Goal: Information Seeking & Learning: Learn about a topic

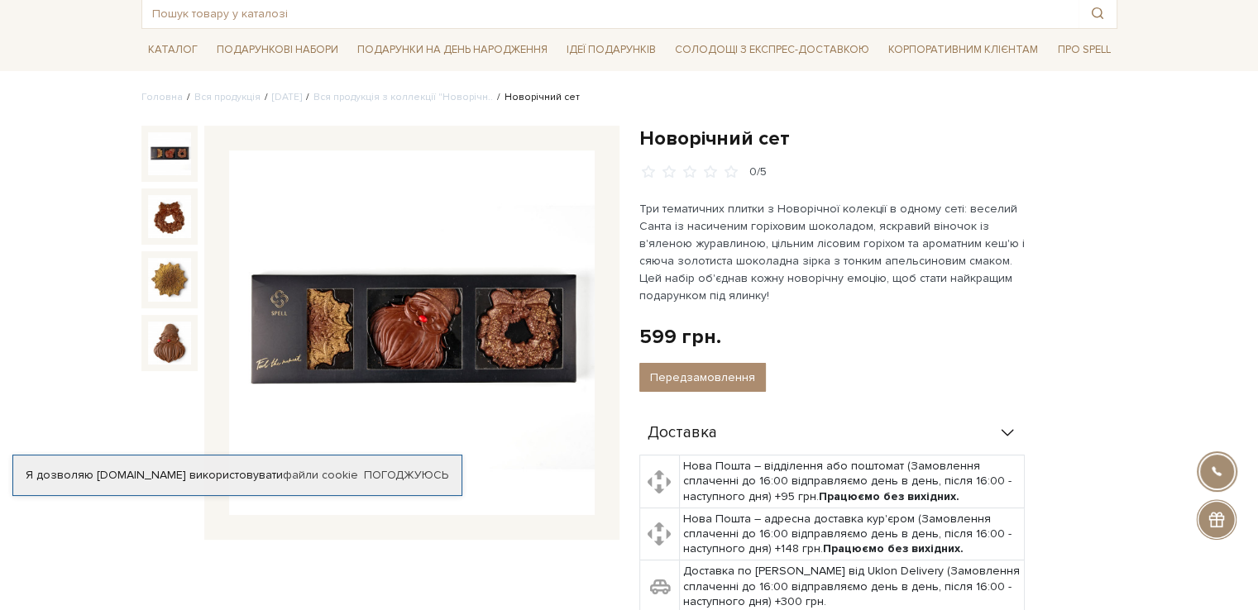
scroll to position [152, 0]
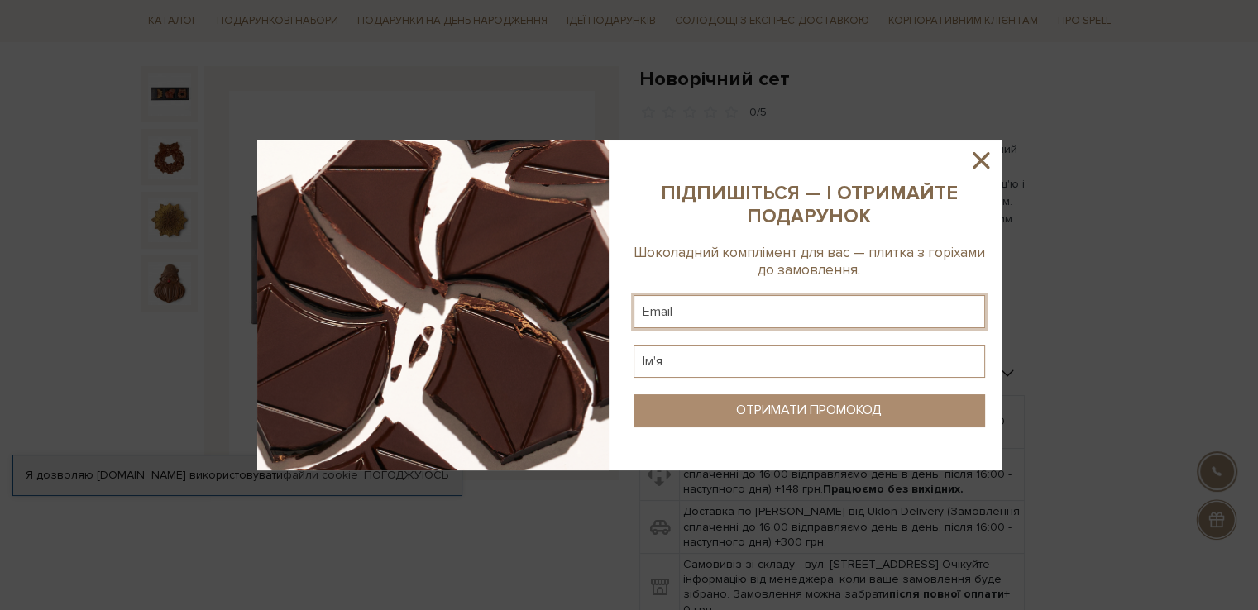
click at [912, 317] on input "text" at bounding box center [810, 311] width 352 height 33
click at [977, 157] on icon at bounding box center [981, 160] width 17 height 17
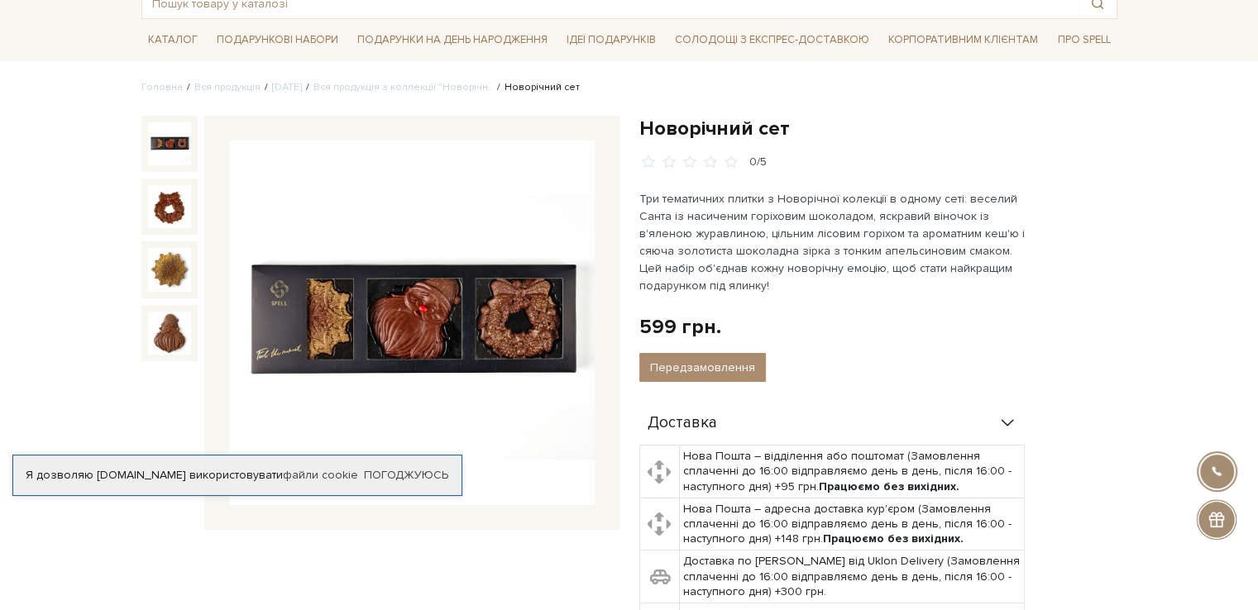
scroll to position [0, 0]
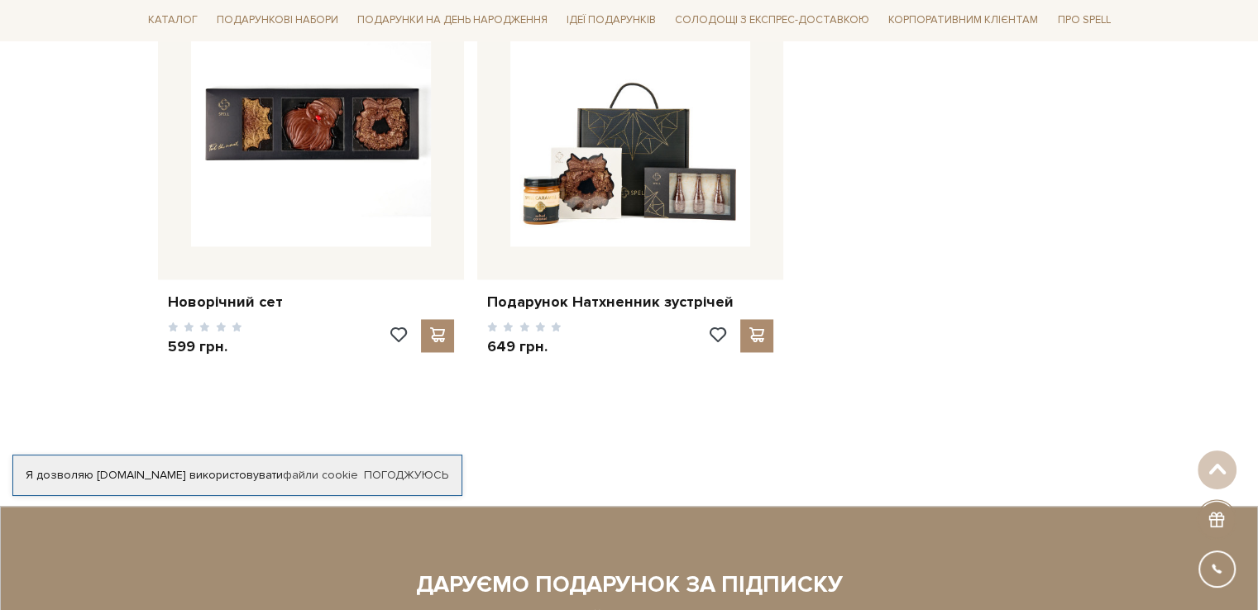
scroll to position [2596, 0]
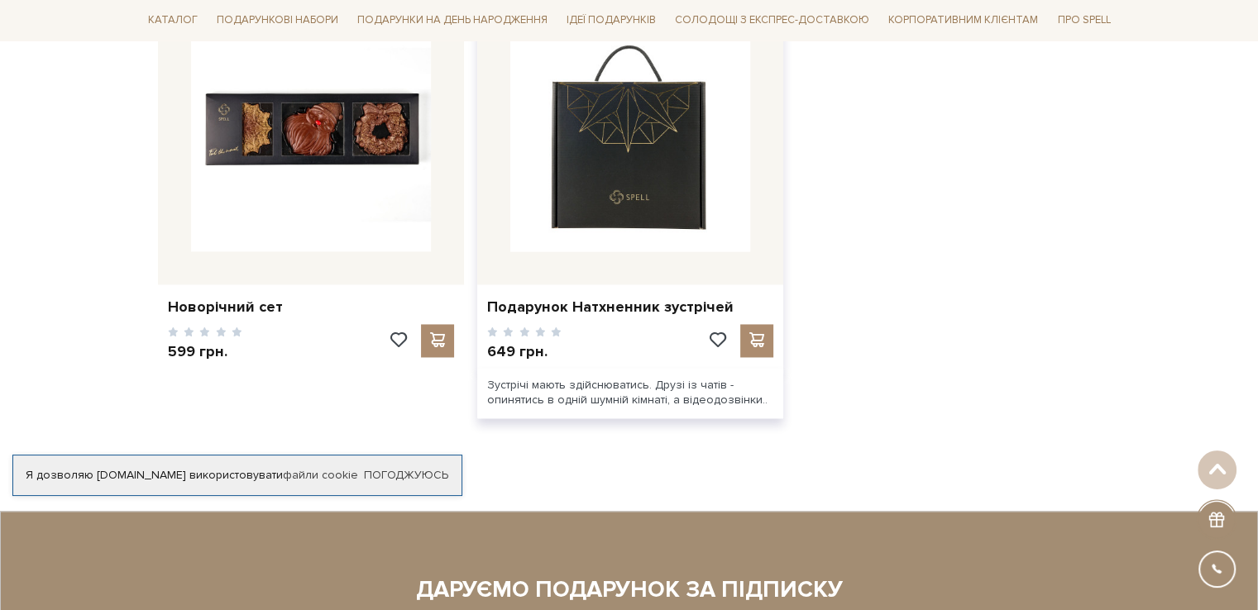
click at [670, 215] on img at bounding box center [630, 132] width 240 height 240
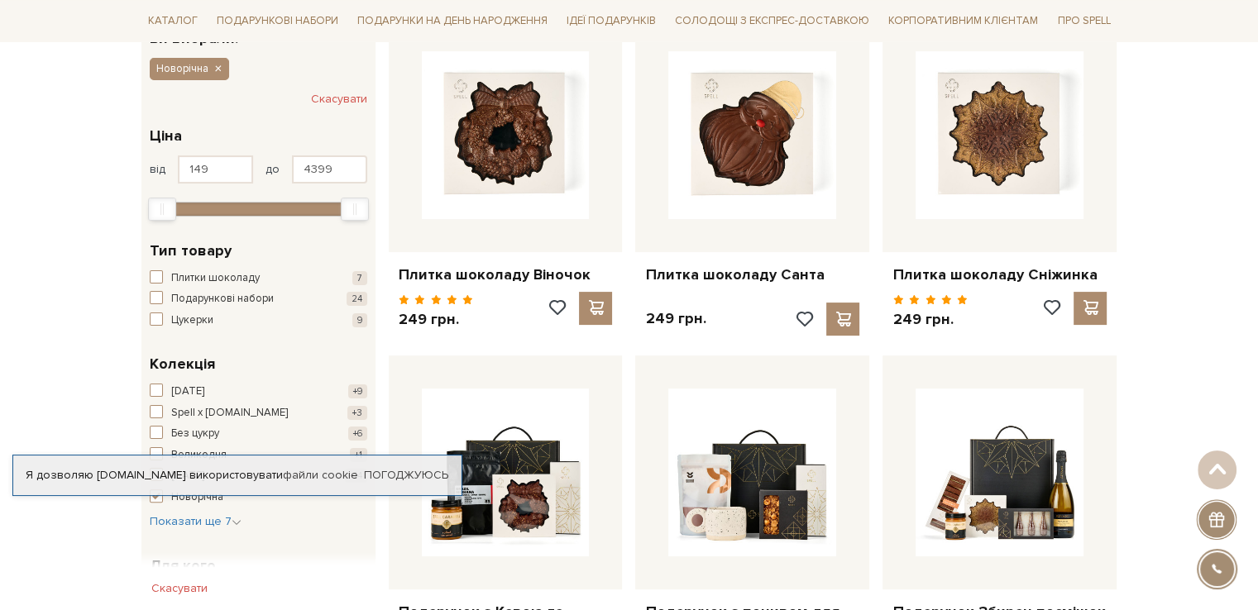
scroll to position [424, 0]
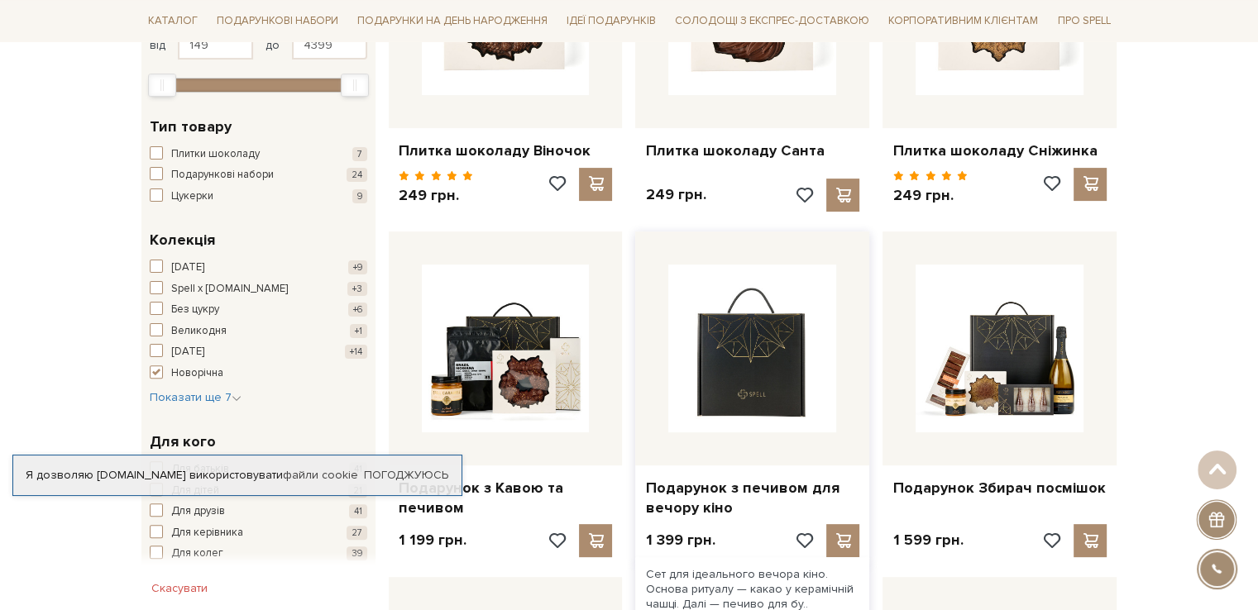
click at [774, 391] on img at bounding box center [752, 349] width 168 height 168
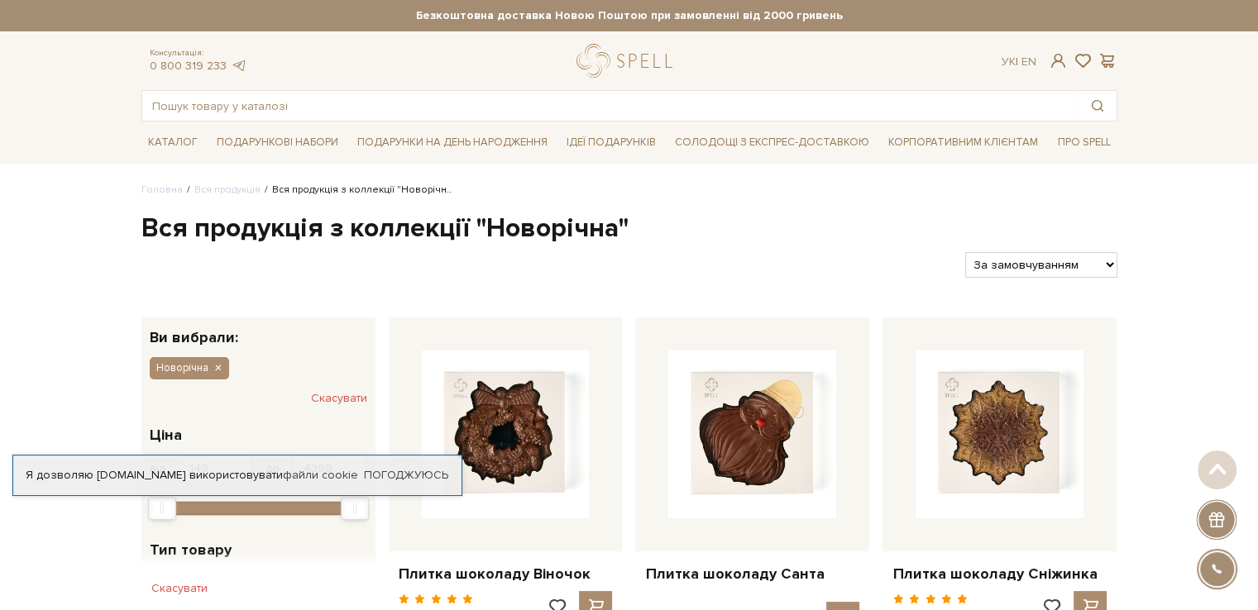
scroll to position [423, 0]
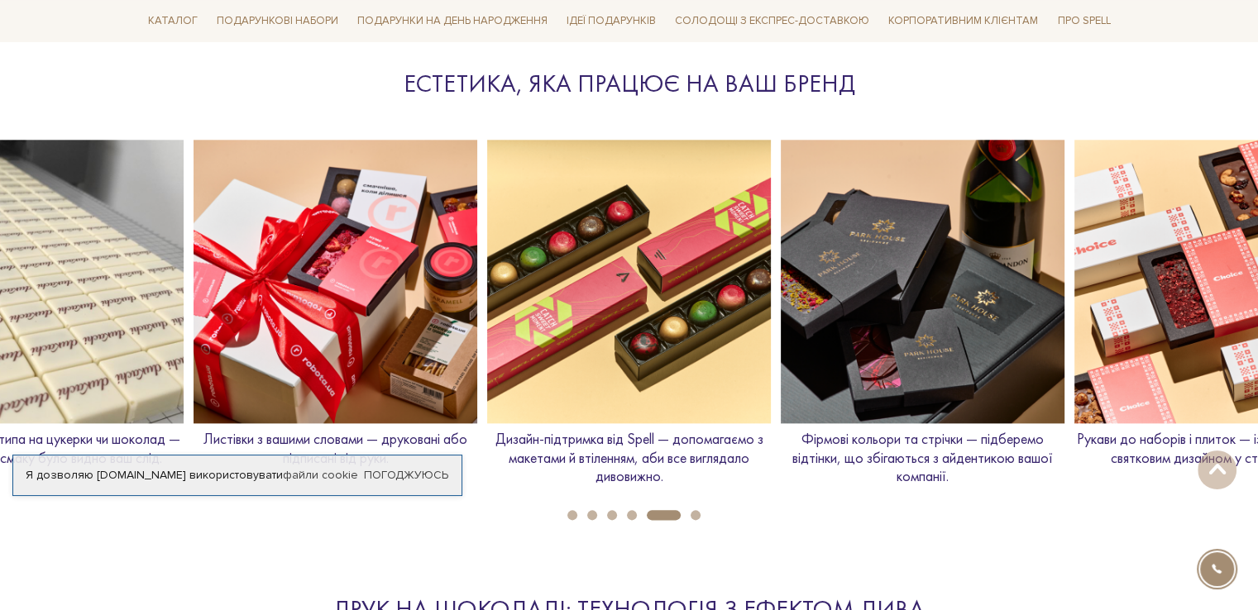
scroll to position [1831, 0]
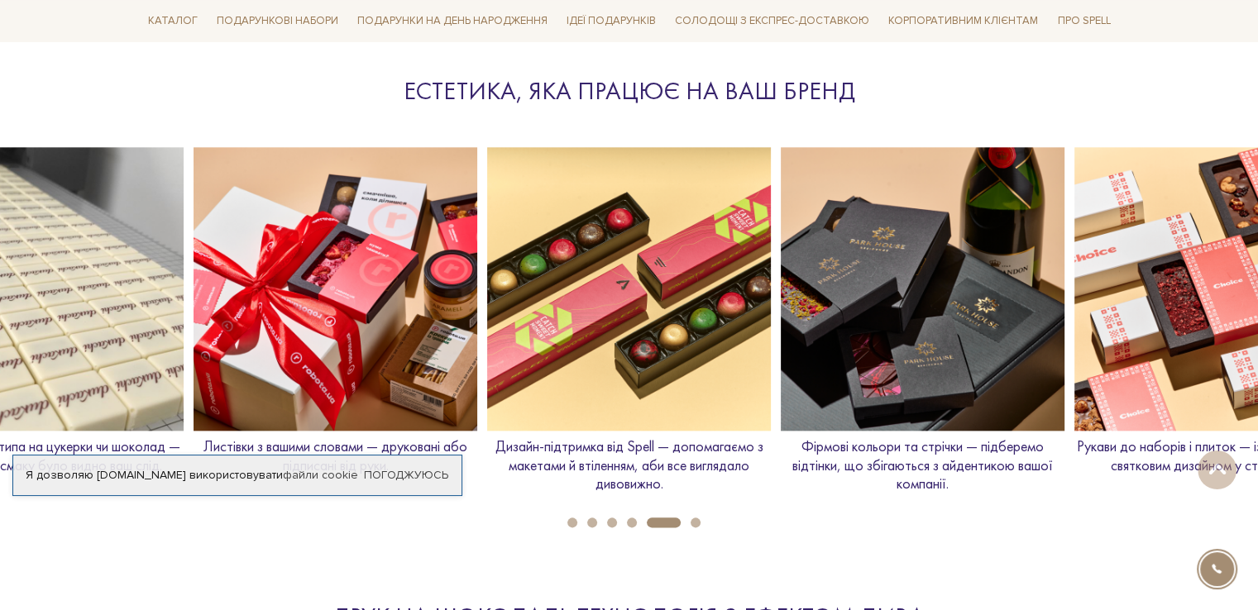
click at [379, 277] on img at bounding box center [336, 289] width 284 height 284
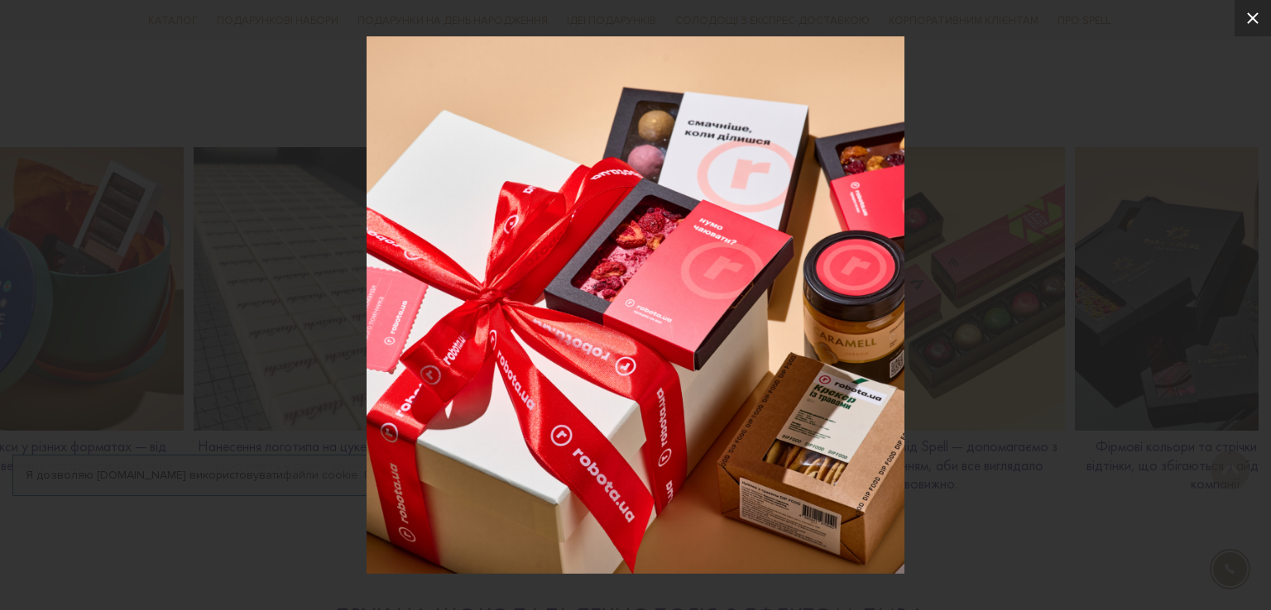
click at [1252, 14] on icon at bounding box center [1252, 18] width 20 height 20
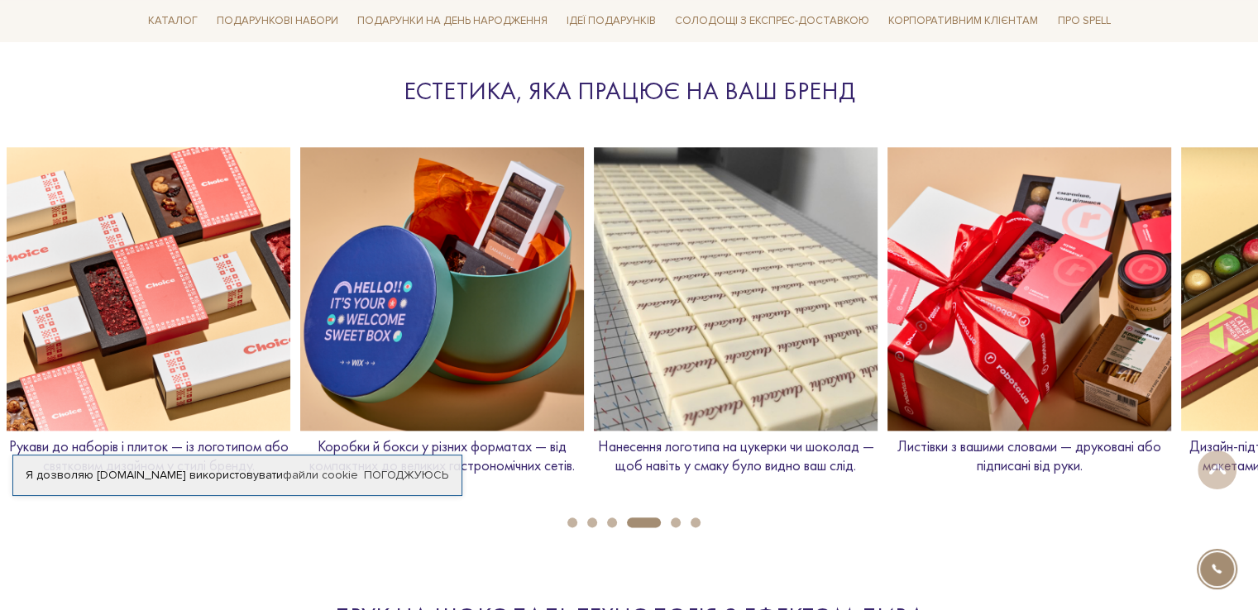
drag, startPoint x: 86, startPoint y: 311, endPoint x: 490, endPoint y: 368, distance: 407.7
click at [490, 368] on img at bounding box center [442, 289] width 284 height 284
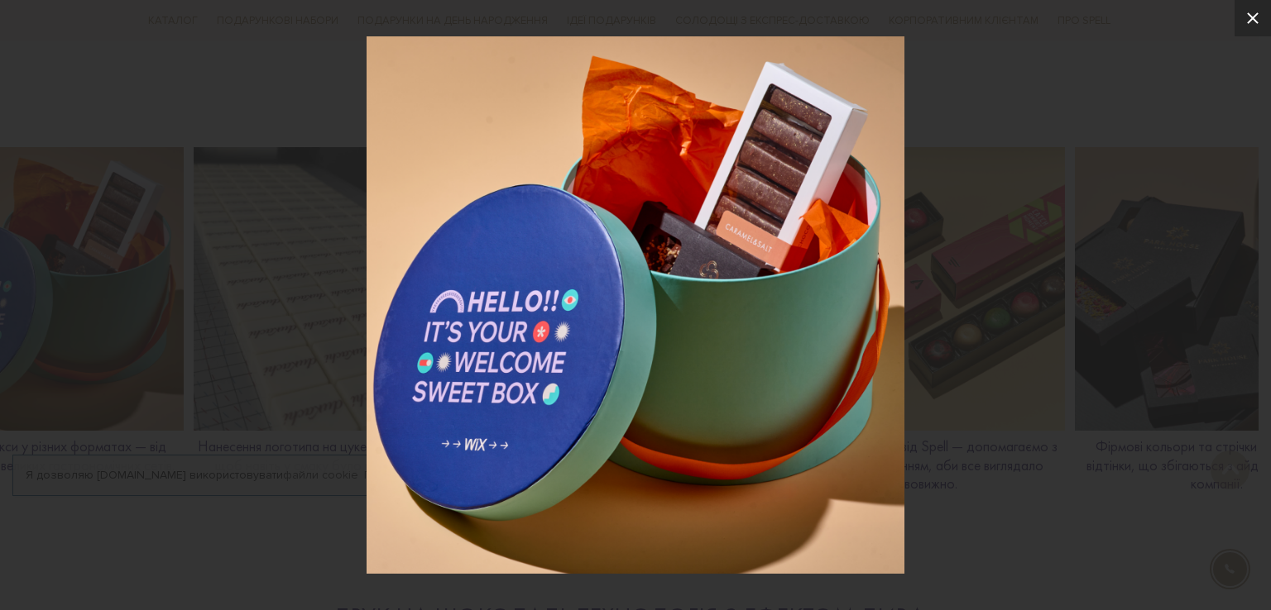
click at [1253, 18] on icon at bounding box center [1253, 18] width 12 height 12
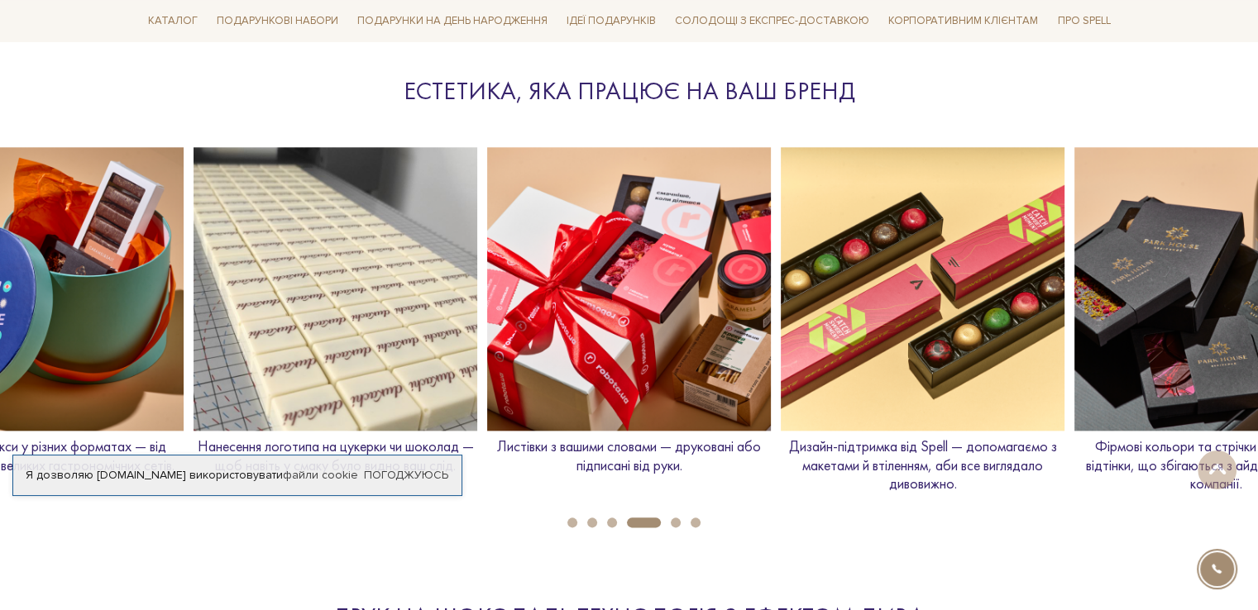
click at [569, 519] on button "1" at bounding box center [572, 523] width 10 height 10
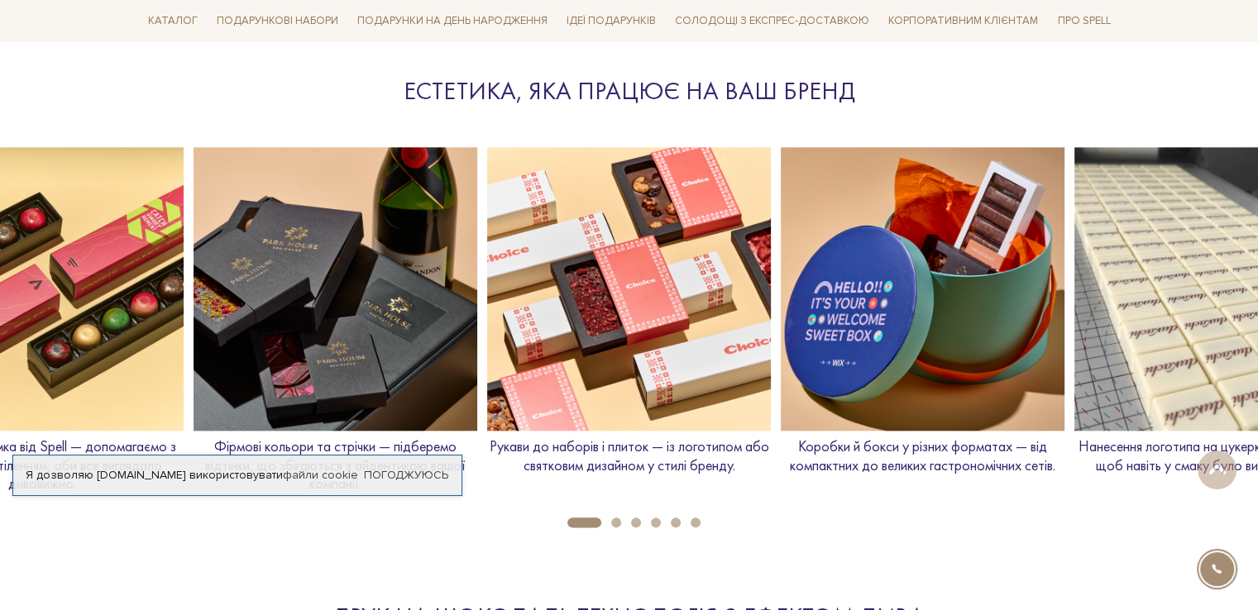
click at [119, 295] on img at bounding box center [42, 289] width 284 height 284
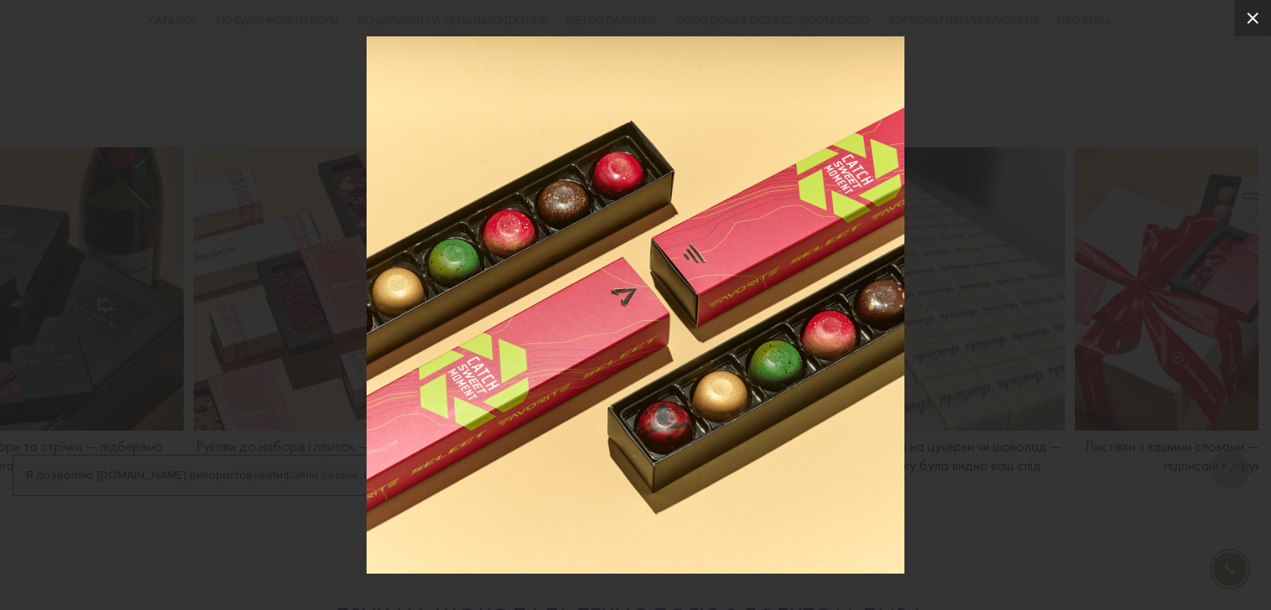
click at [1252, 27] on icon at bounding box center [1252, 18] width 20 height 20
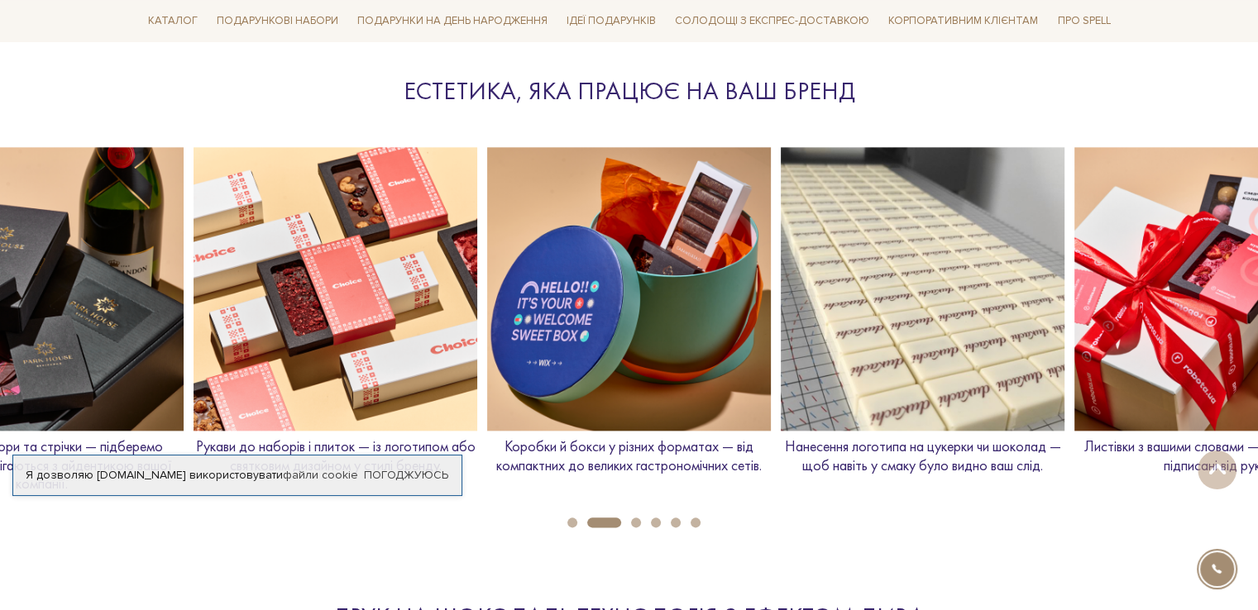
click at [364, 311] on img at bounding box center [336, 289] width 284 height 284
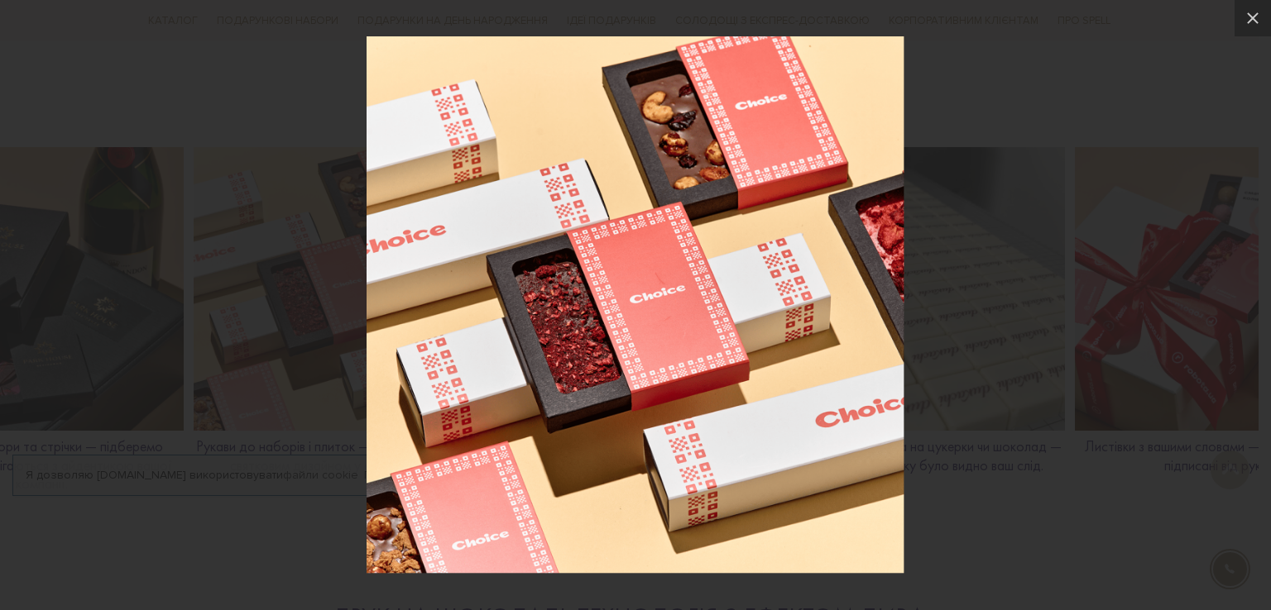
click at [364, 311] on div at bounding box center [635, 305] width 1271 height 610
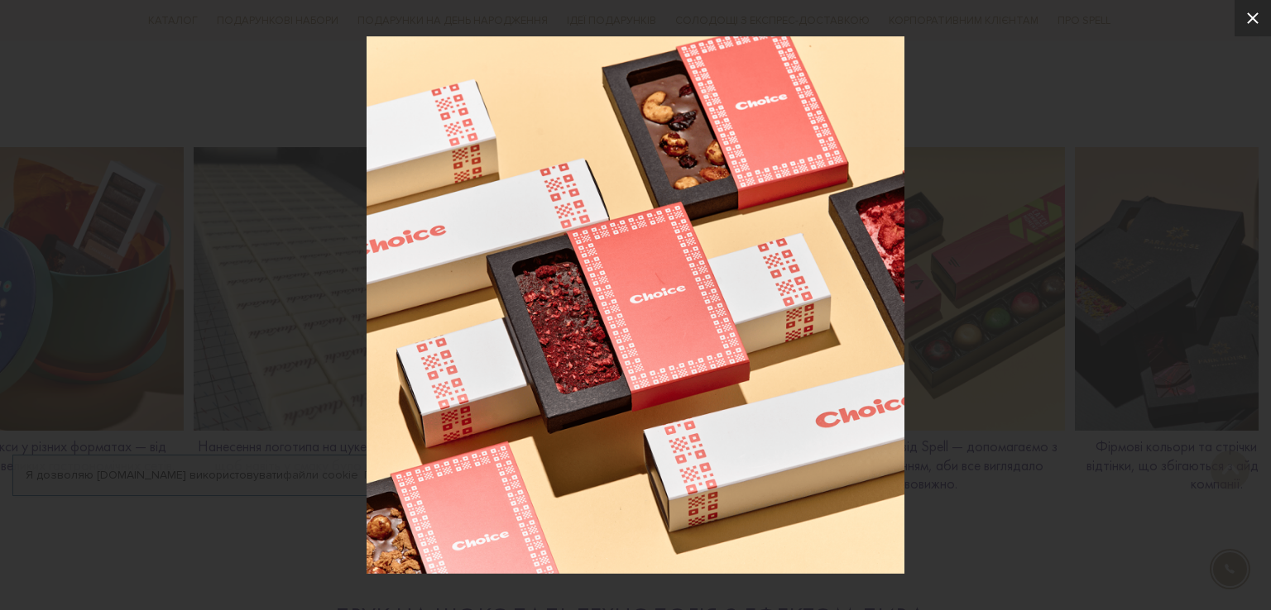
click at [1257, 24] on icon at bounding box center [1252, 18] width 20 height 20
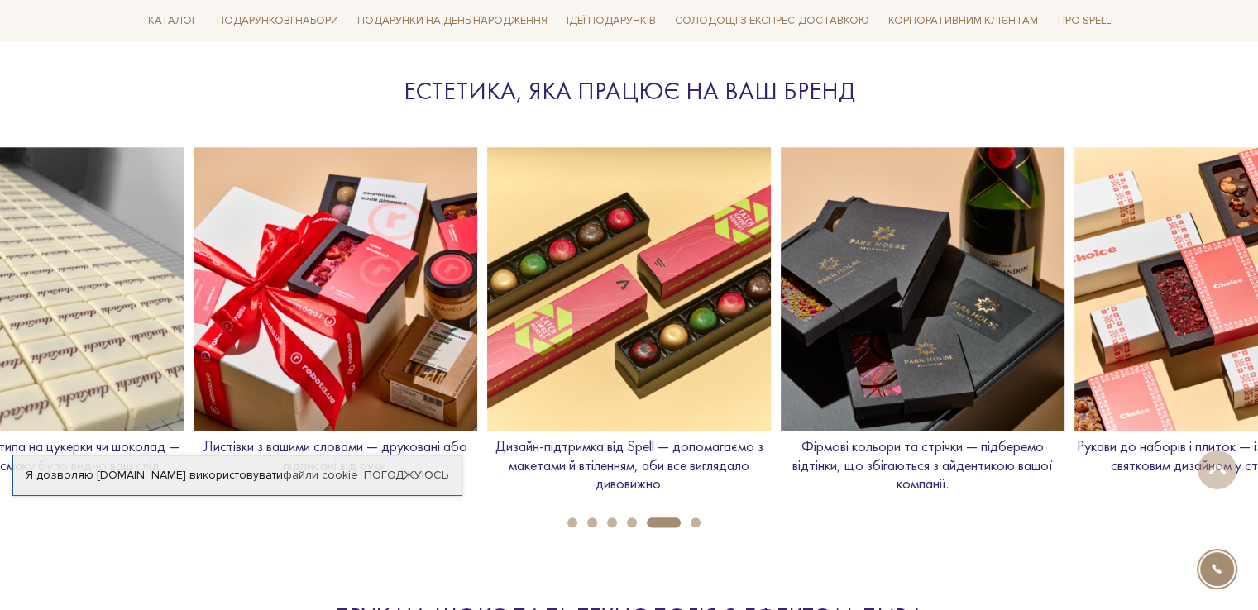
click at [1129, 285] on img at bounding box center [1217, 289] width 284 height 284
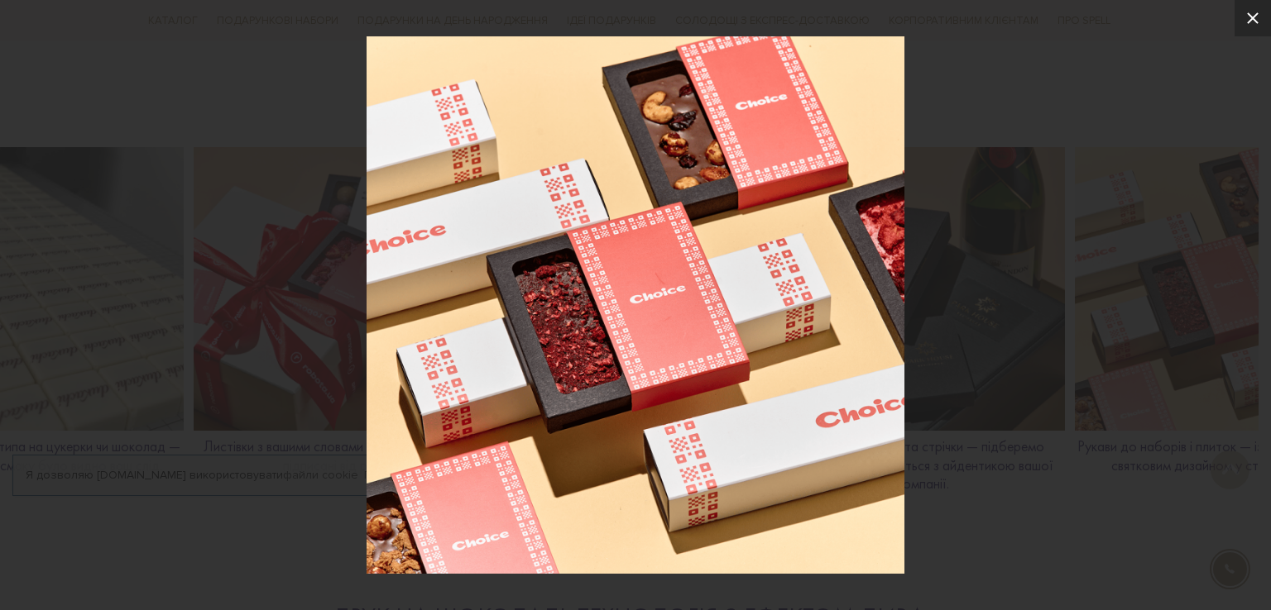
click at [1255, 21] on icon at bounding box center [1253, 18] width 12 height 12
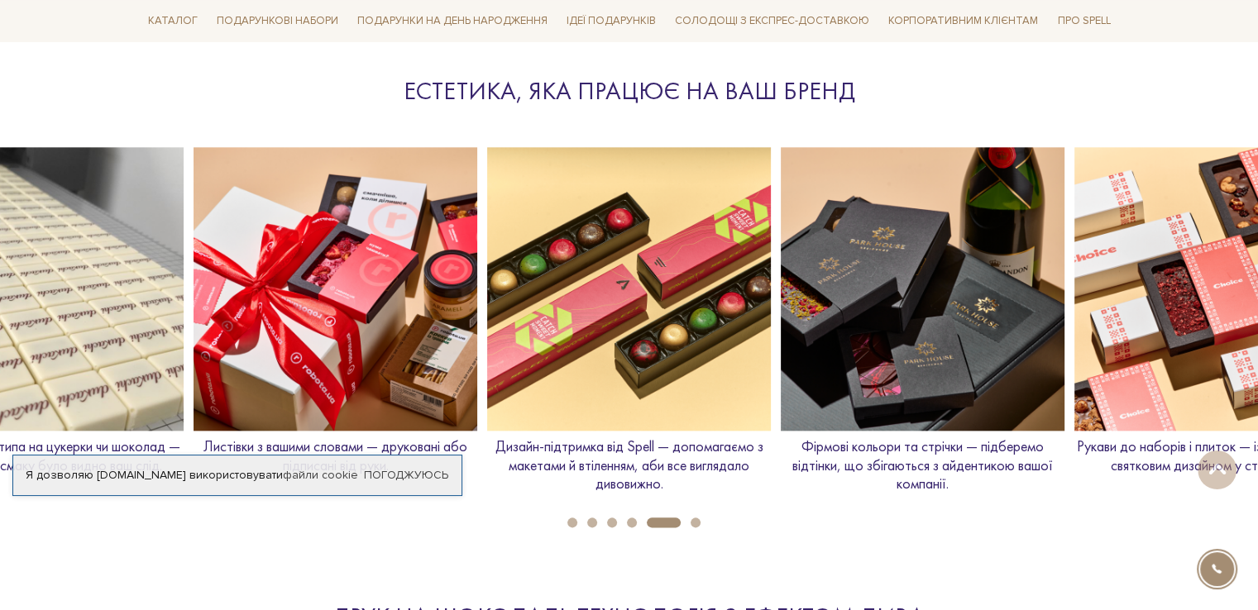
click at [698, 522] on button "6" at bounding box center [696, 523] width 10 height 10
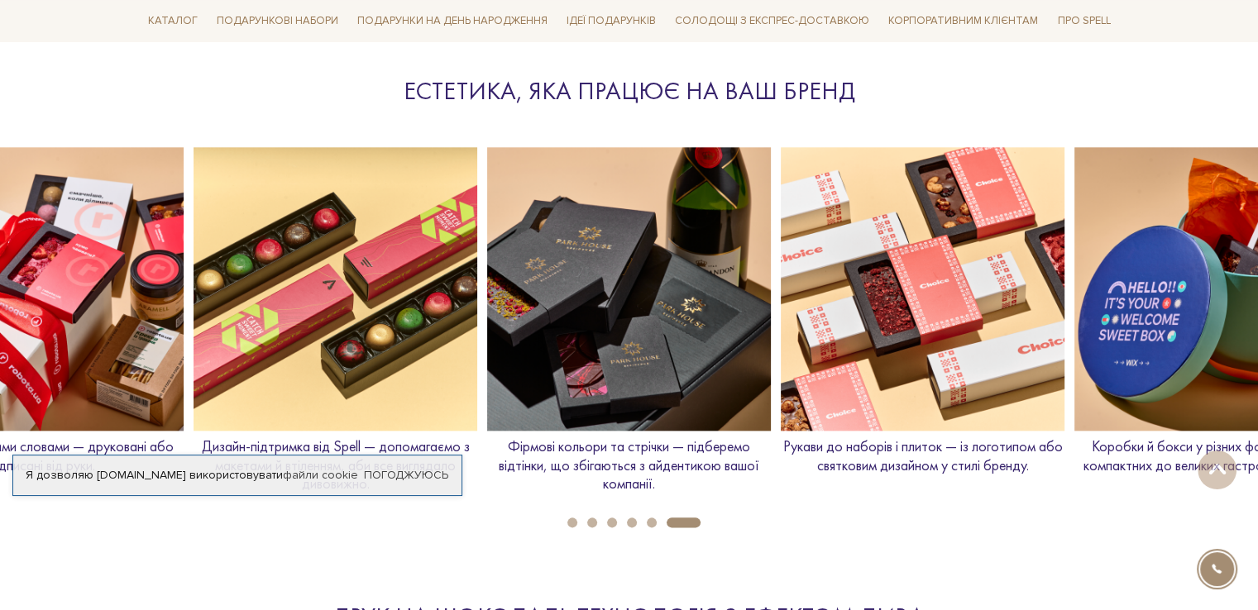
click at [344, 293] on img at bounding box center [336, 289] width 284 height 284
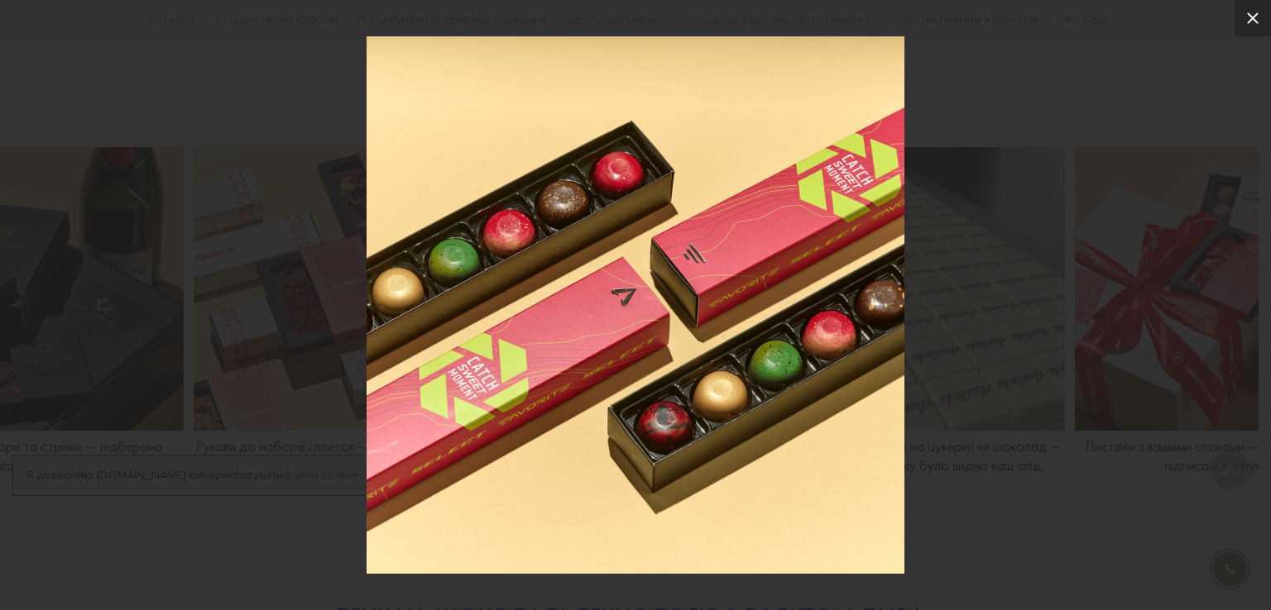
click at [1251, 11] on icon at bounding box center [1252, 18] width 20 height 20
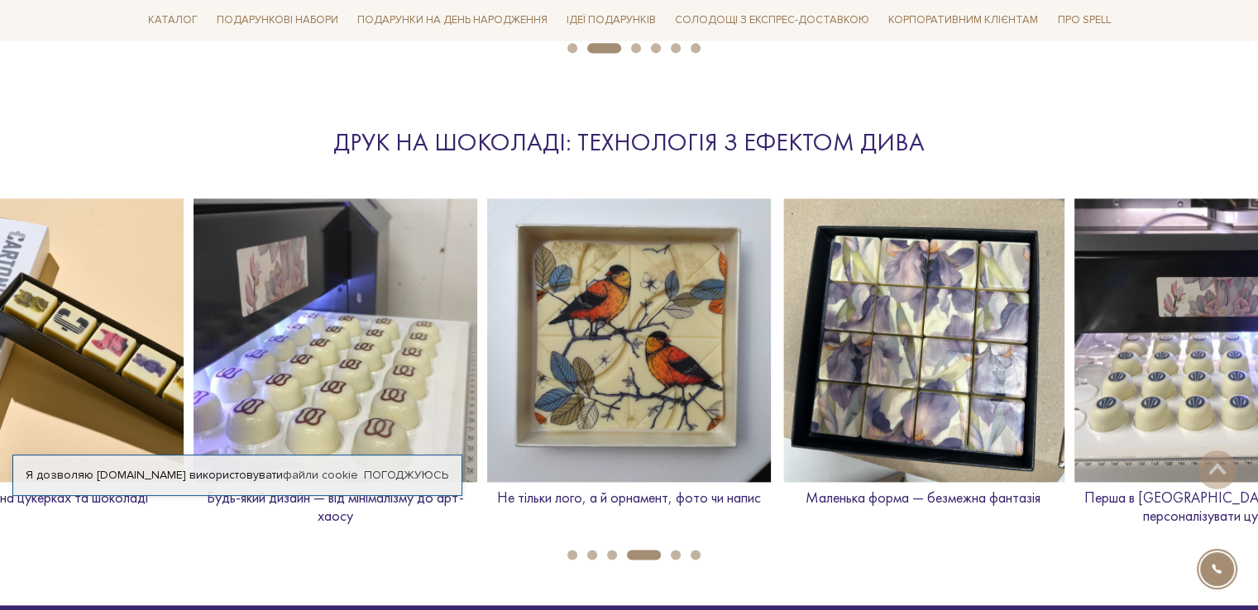
scroll to position [2314, 0]
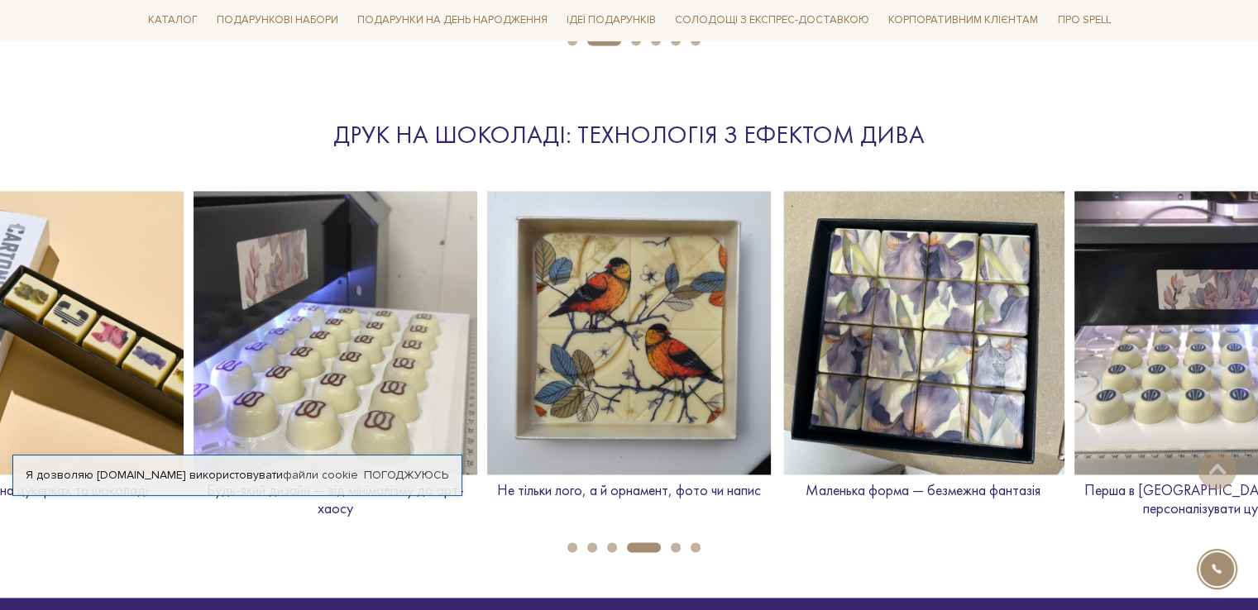
click at [567, 543] on button "1" at bounding box center [572, 548] width 10 height 10
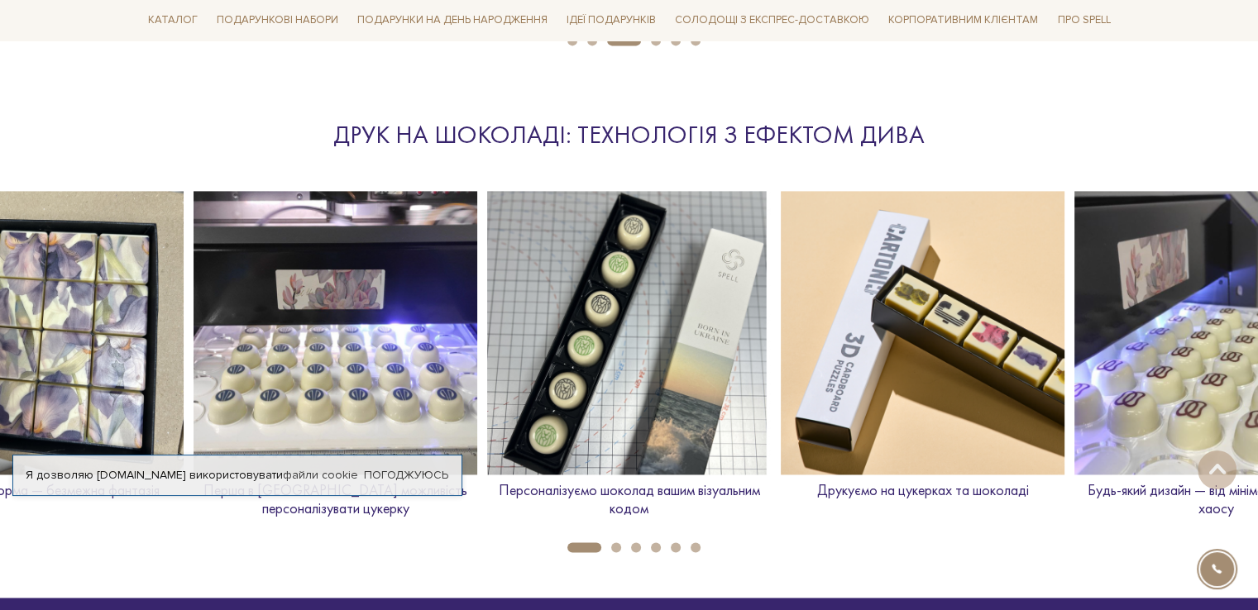
click at [617, 548] on button "2" at bounding box center [616, 548] width 10 height 10
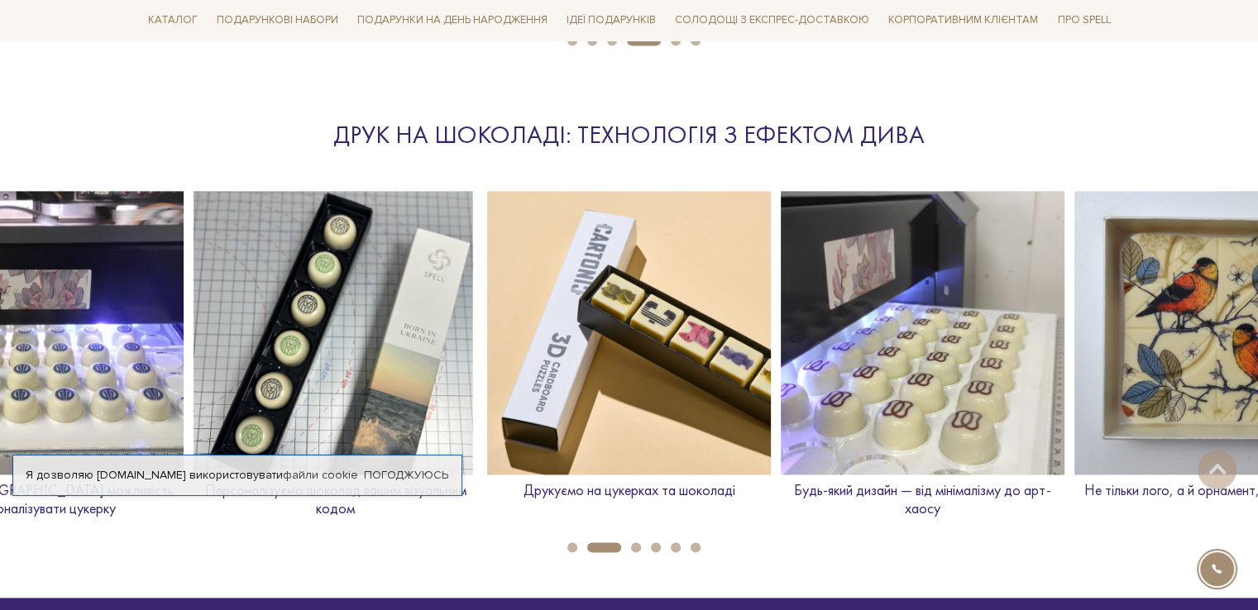
click at [635, 549] on button "3" at bounding box center [636, 548] width 10 height 10
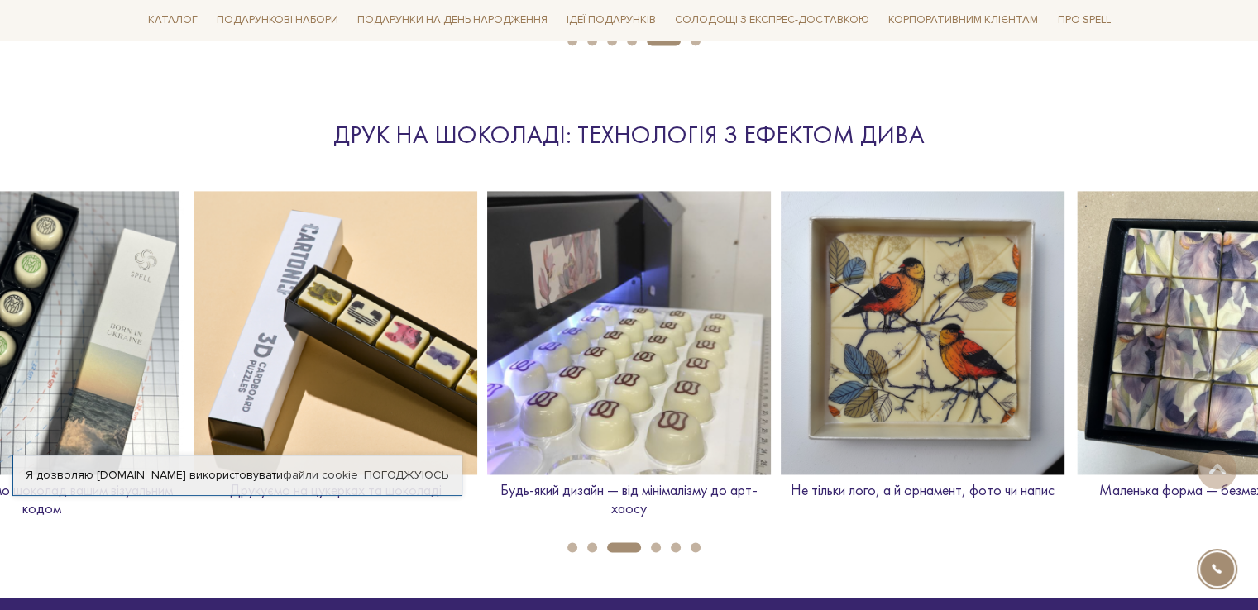
click at [655, 544] on button "4" at bounding box center [656, 548] width 10 height 10
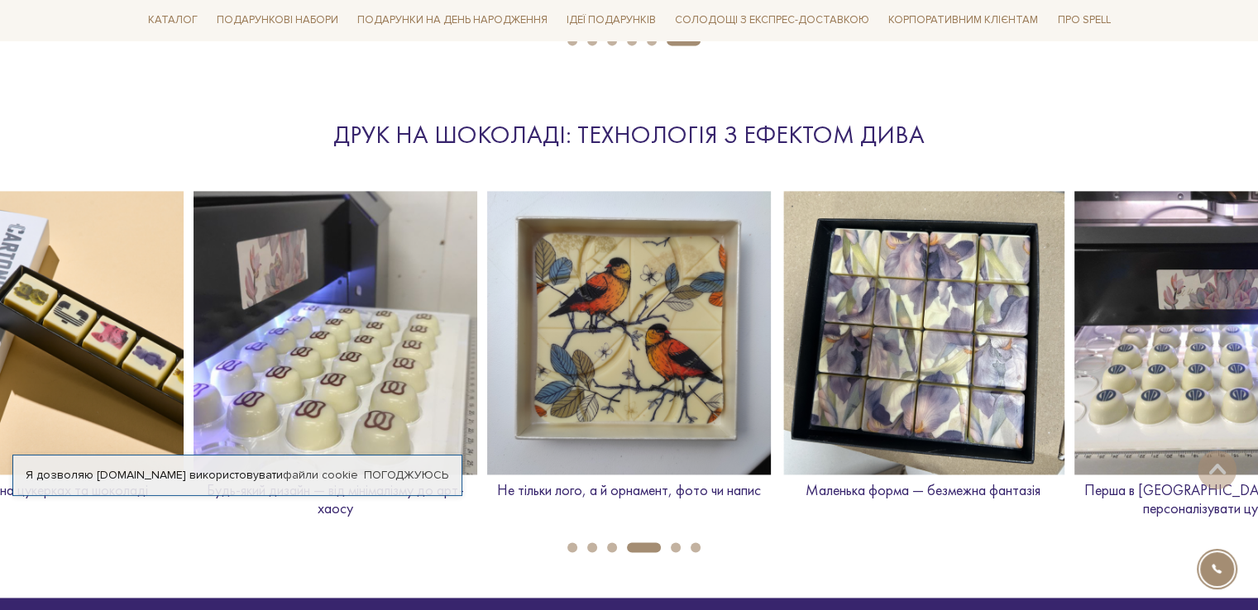
click at [675, 547] on button "5" at bounding box center [676, 548] width 10 height 10
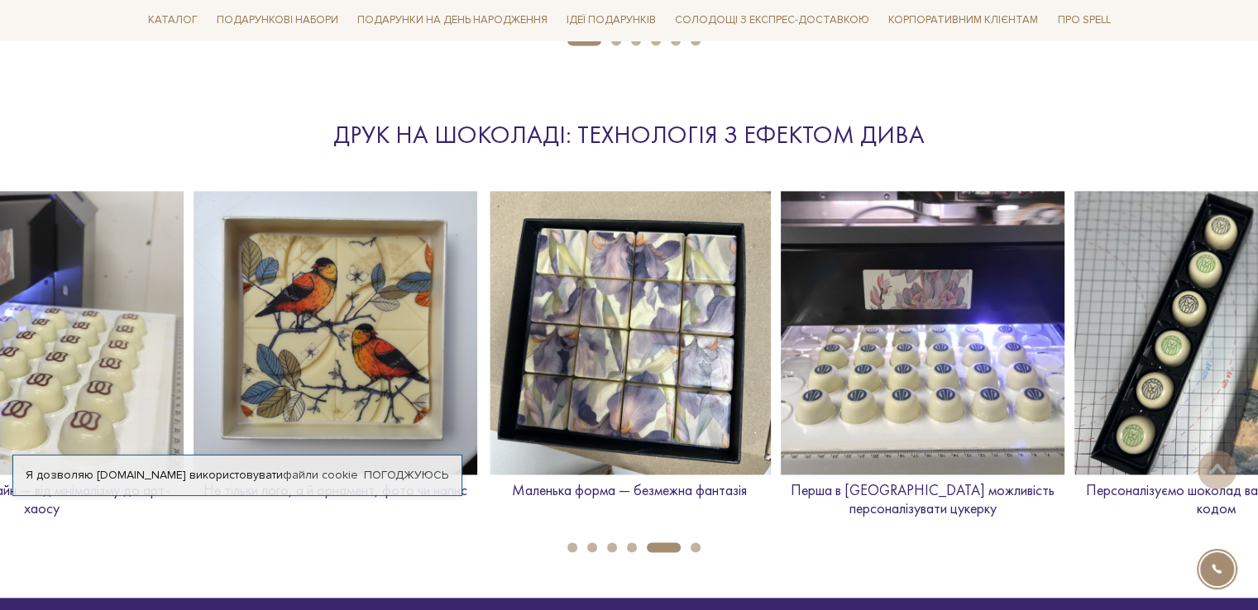
click at [697, 545] on button "6" at bounding box center [696, 548] width 10 height 10
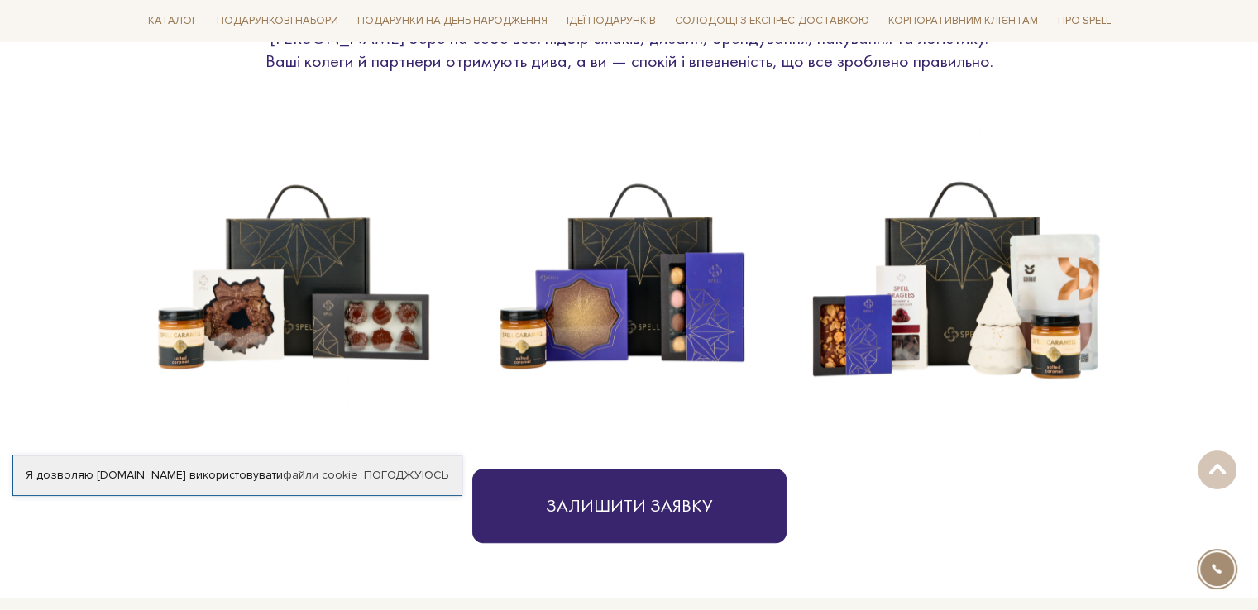
scroll to position [667, 0]
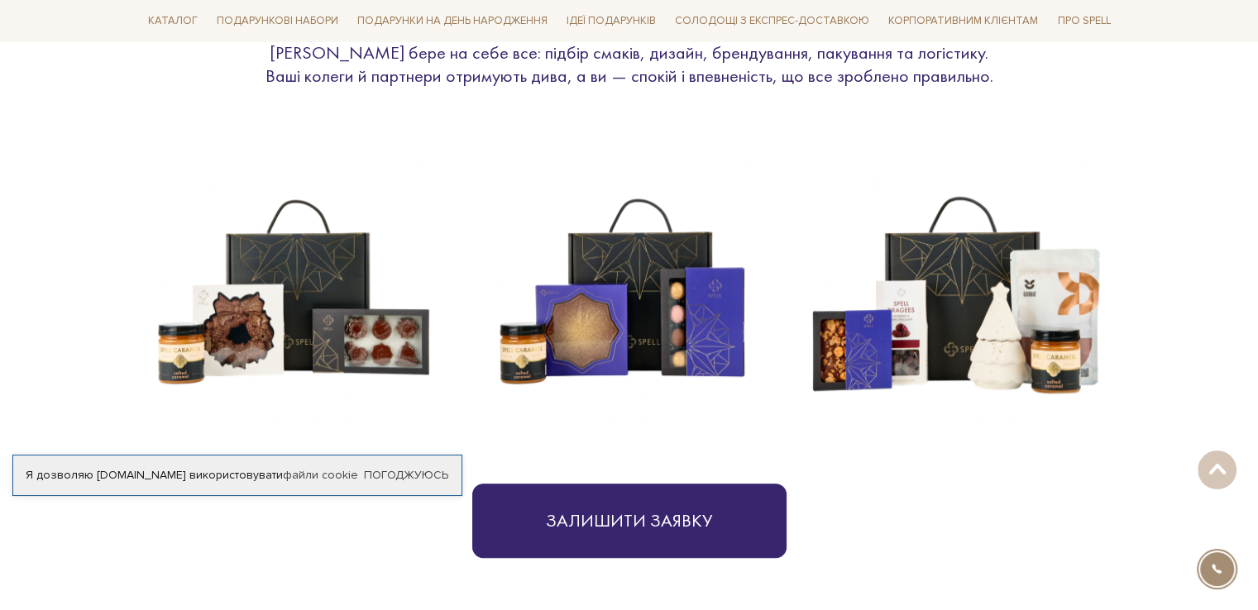
click at [995, 314] on img at bounding box center [955, 292] width 304 height 304
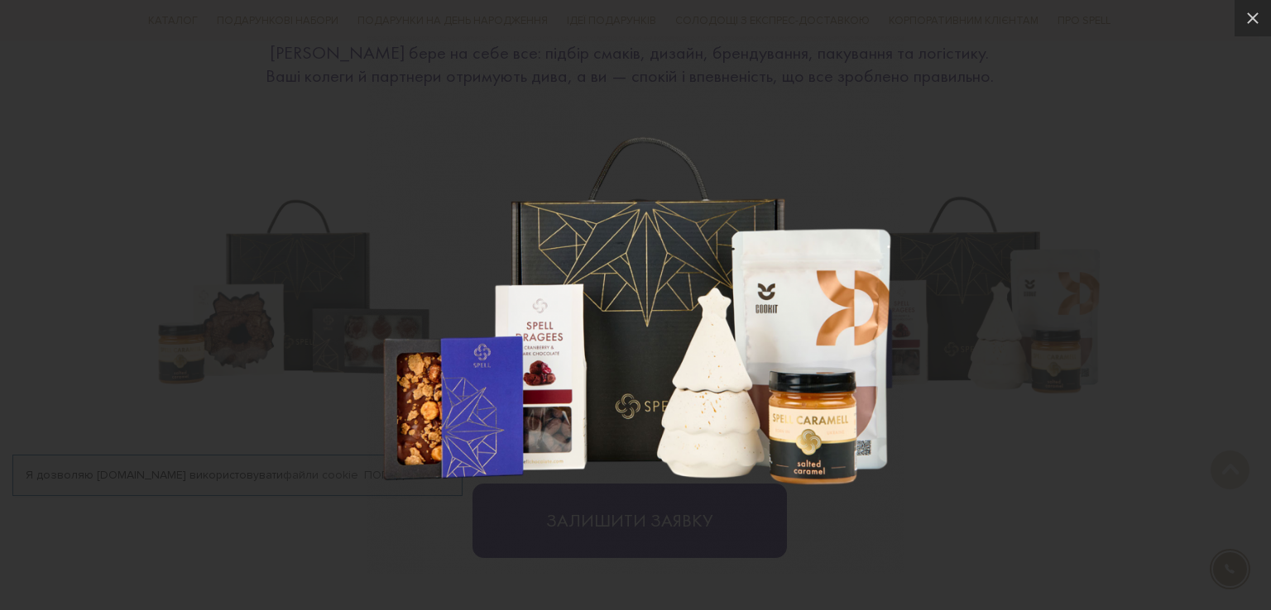
click at [708, 403] on img at bounding box center [635, 305] width 538 height 538
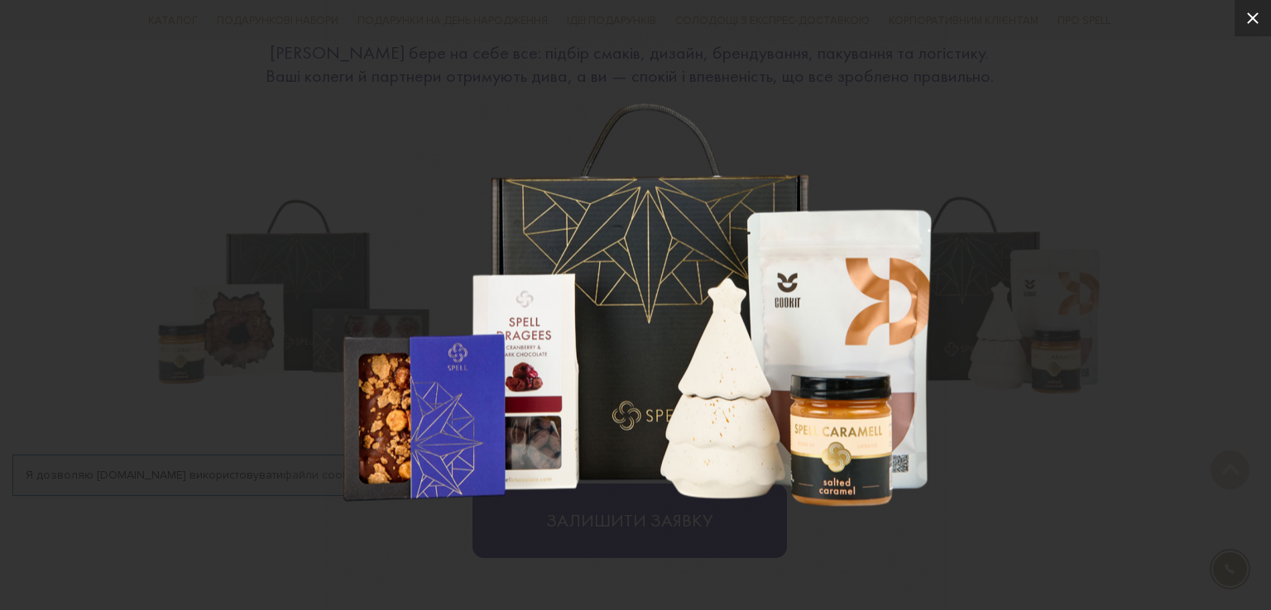
click at [1257, 16] on icon at bounding box center [1252, 18] width 20 height 20
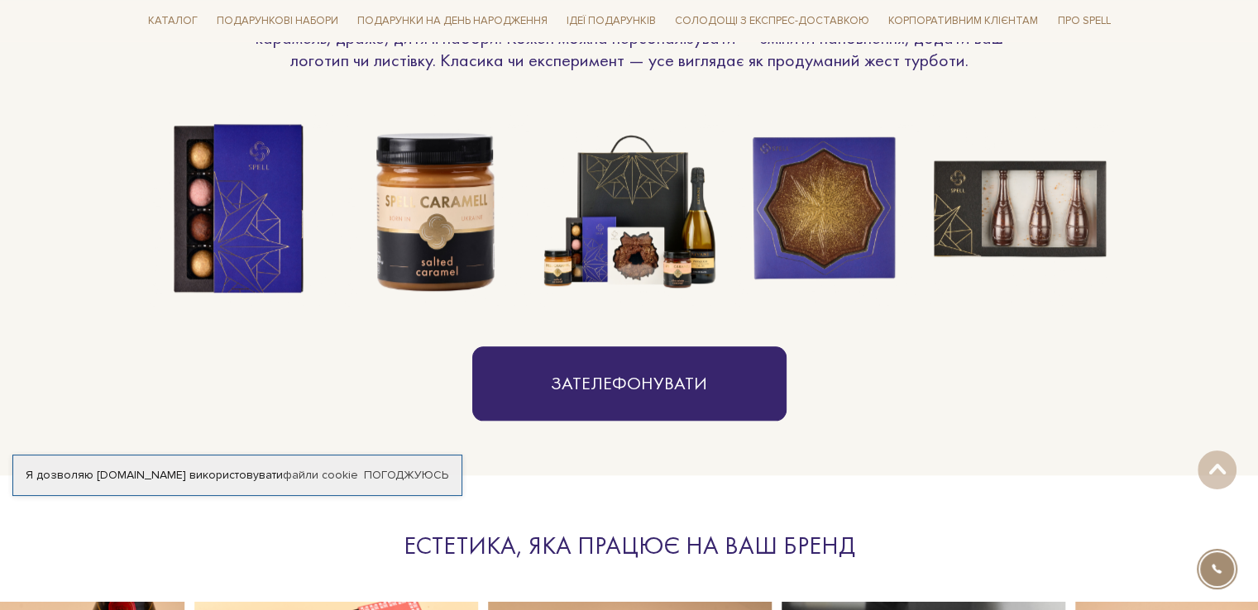
scroll to position [1383, 0]
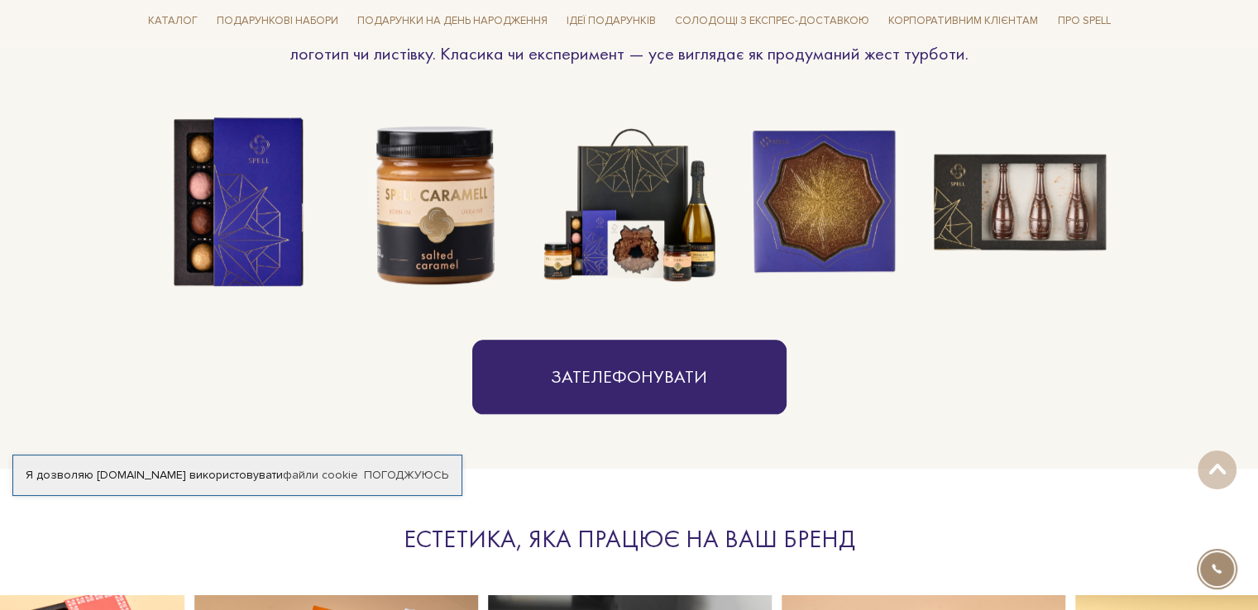
click at [831, 236] on img at bounding box center [824, 202] width 195 height 195
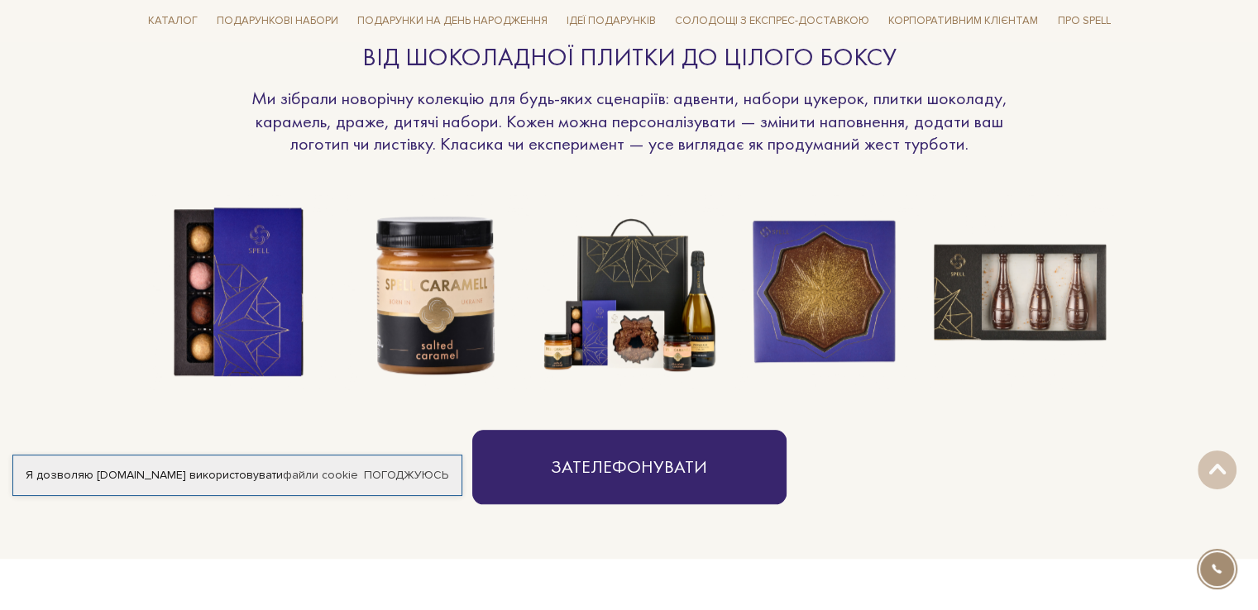
scroll to position [0, 0]
